Goal: Check status: Check status

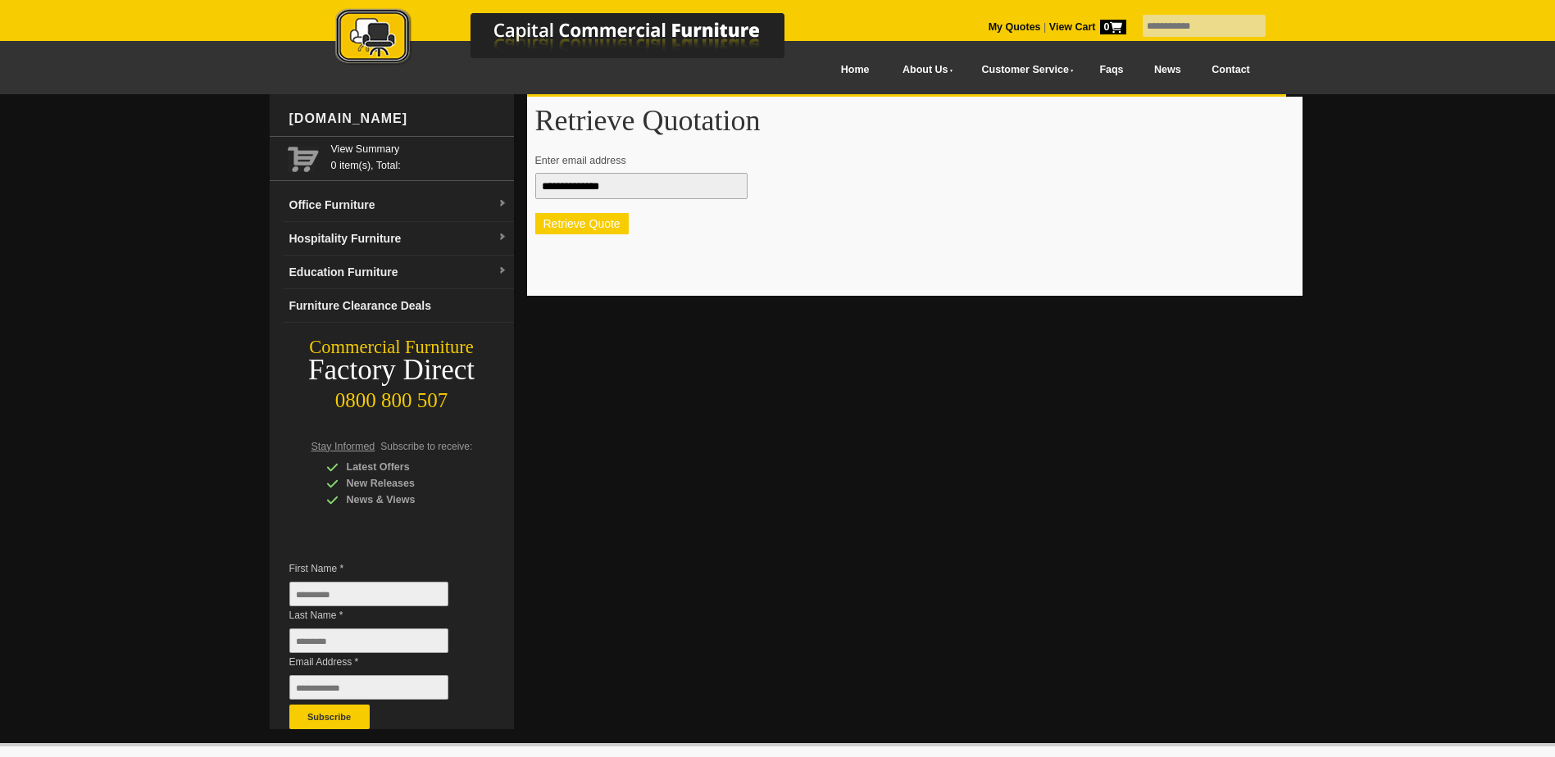
type input "**********"
click at [603, 222] on button "Retrieve Quote" at bounding box center [581, 223] width 93 height 21
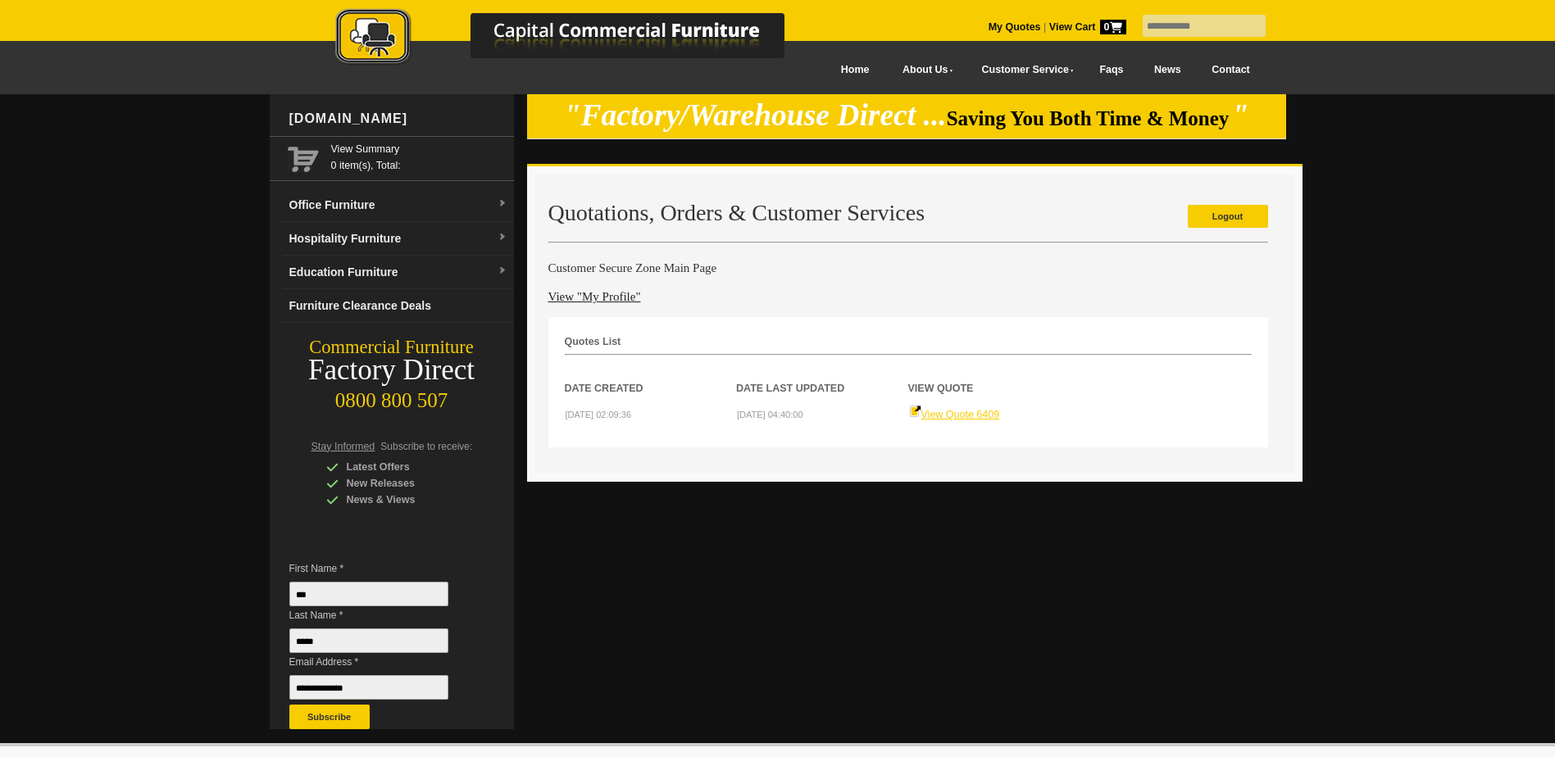
click at [942, 418] on link "View Quote 6409" at bounding box center [954, 414] width 91 height 11
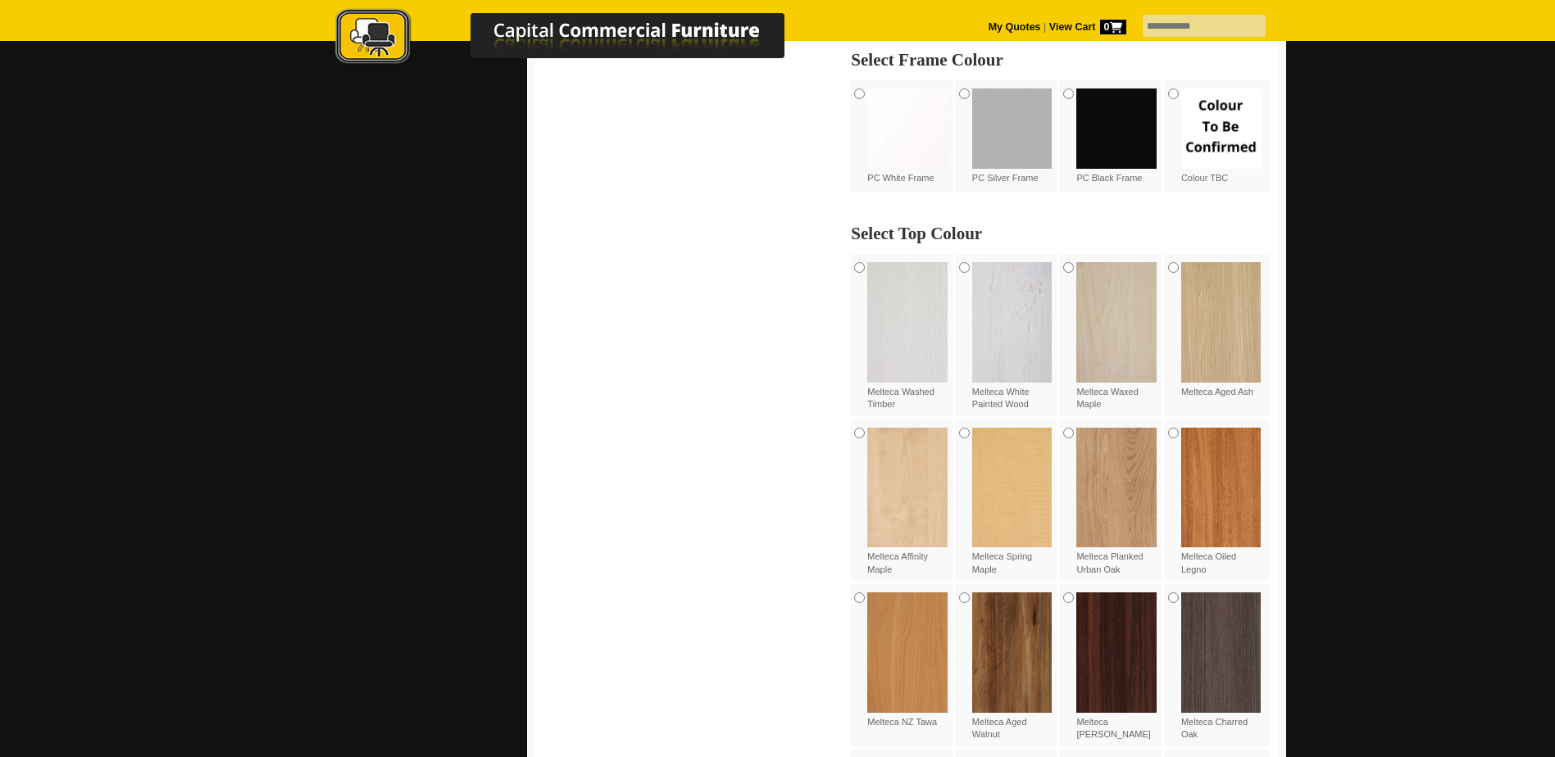
scroll to position [902, 0]
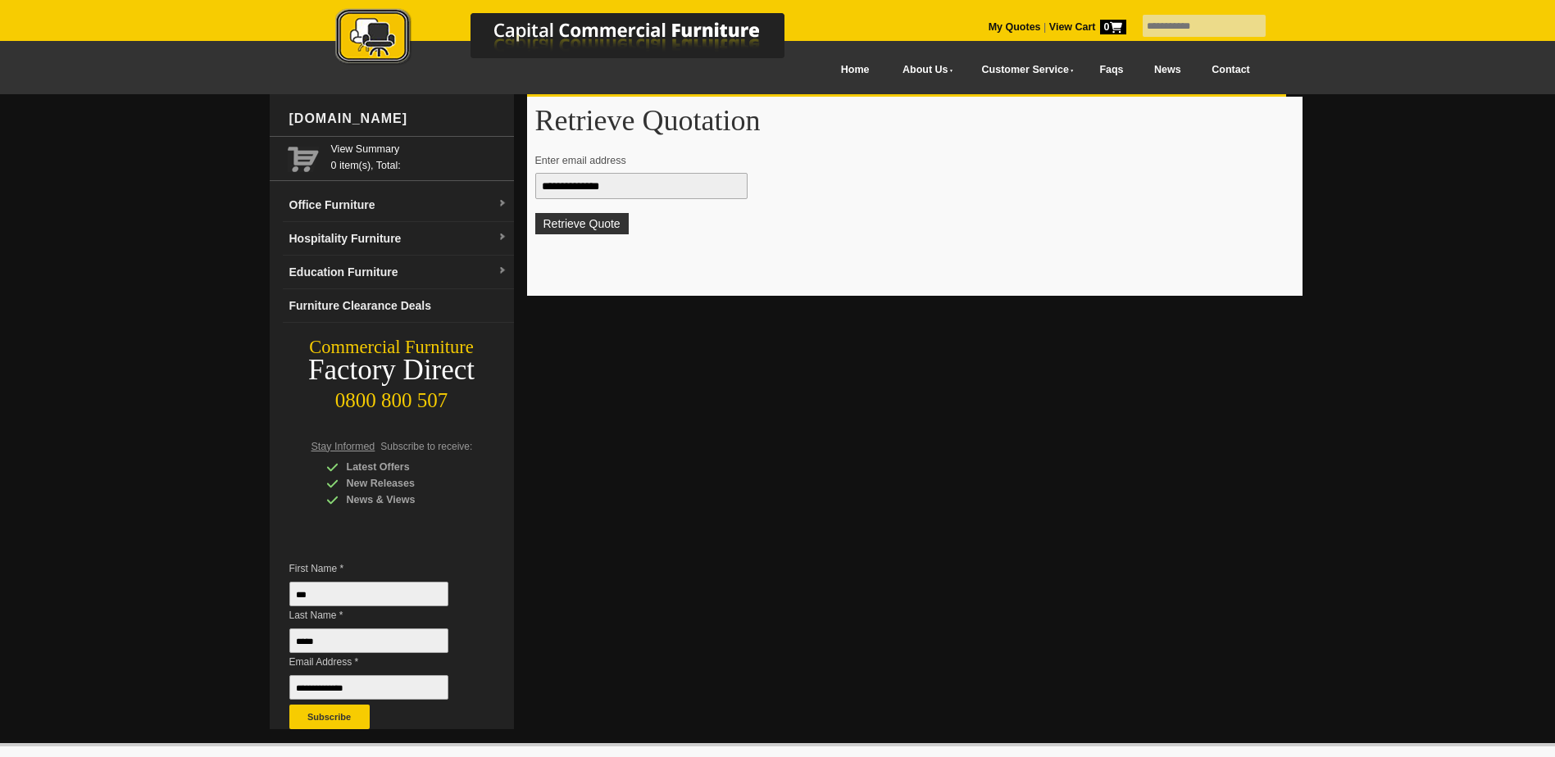
click at [595, 222] on button "Retrieve Quote" at bounding box center [581, 223] width 93 height 21
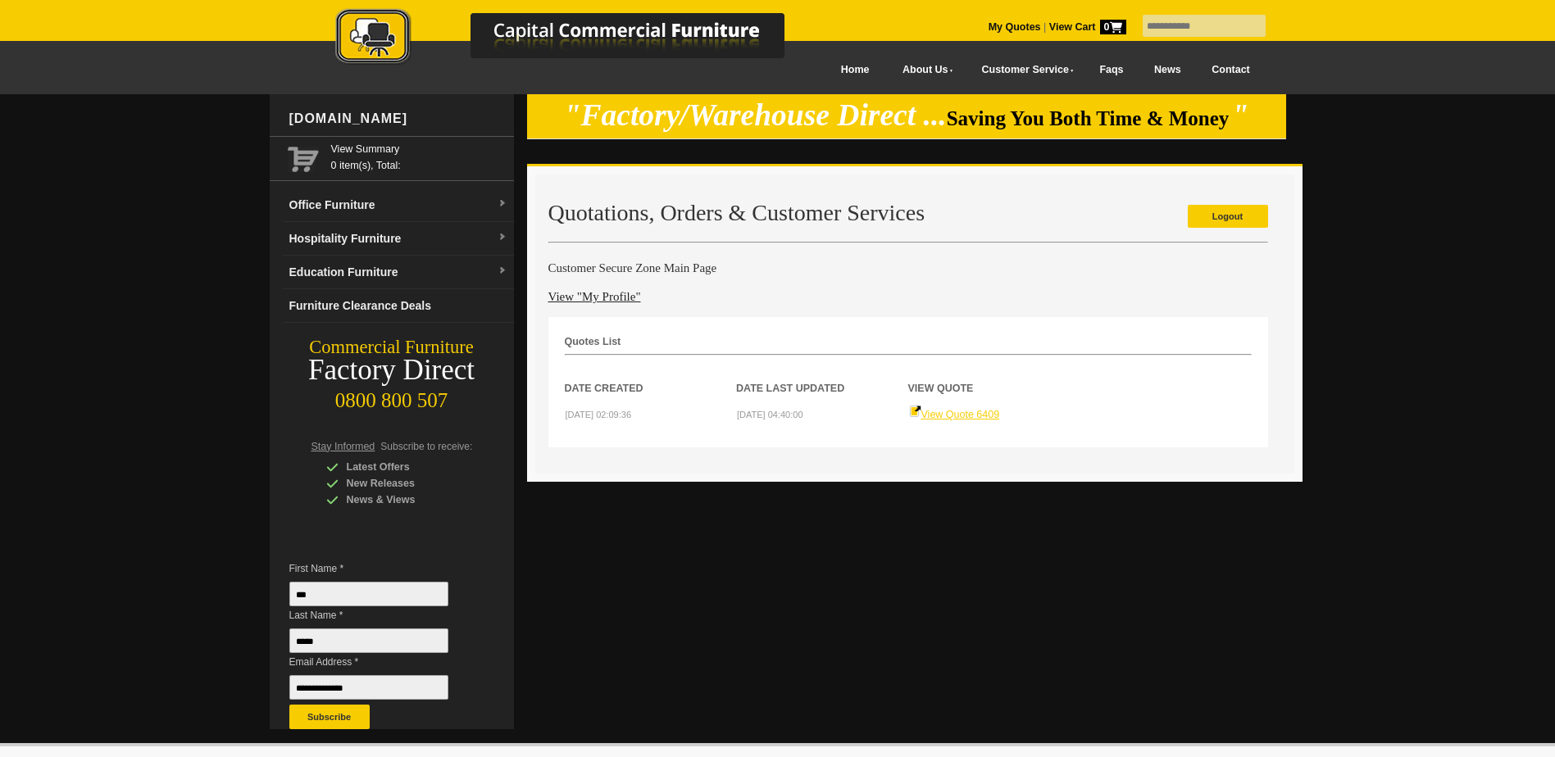
click at [962, 413] on link "View Quote 6409" at bounding box center [954, 414] width 91 height 11
